Goal: Transaction & Acquisition: Purchase product/service

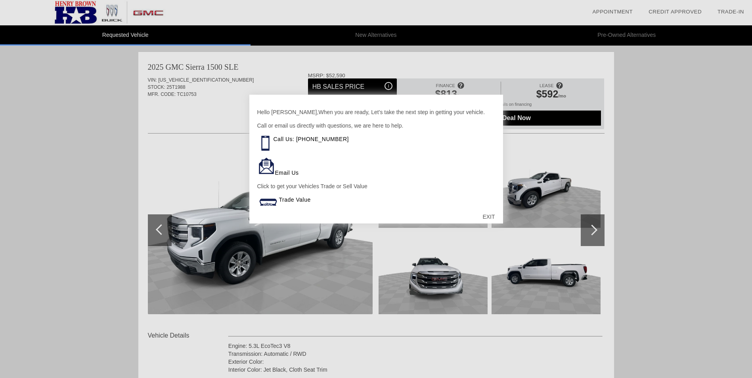
click at [262, 76] on div at bounding box center [376, 189] width 752 height 378
click at [490, 216] on div "EXIT" at bounding box center [488, 217] width 28 height 24
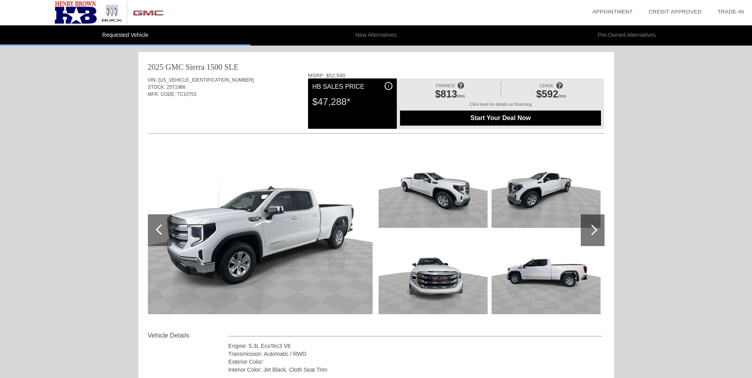
click at [388, 86] on span "i" at bounding box center [388, 86] width 1 height 6
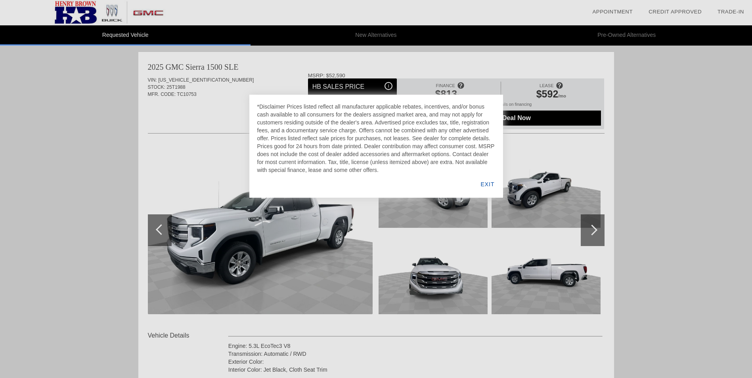
click at [281, 74] on div at bounding box center [376, 189] width 752 height 378
click at [279, 74] on div at bounding box center [376, 189] width 752 height 378
click at [490, 184] on div "EXIT" at bounding box center [487, 184] width 31 height 27
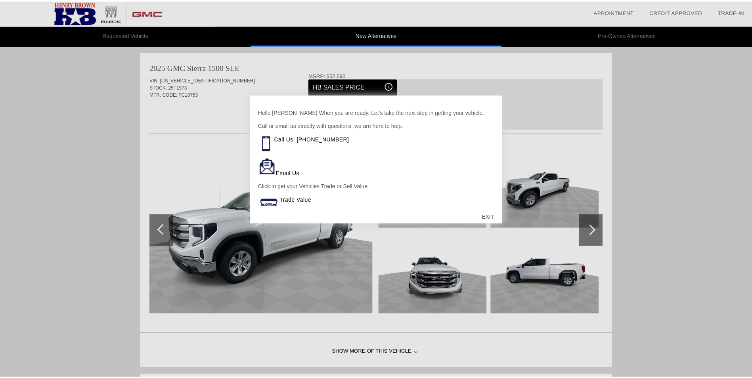
scroll to position [2, 0]
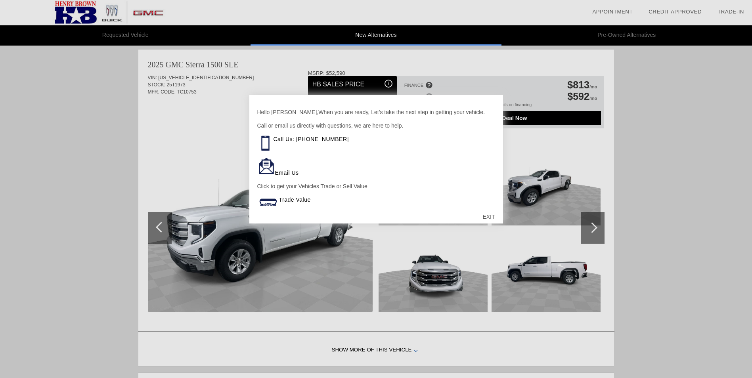
click at [491, 216] on div "EXIT" at bounding box center [488, 217] width 28 height 24
